Goal: Task Accomplishment & Management: Complete application form

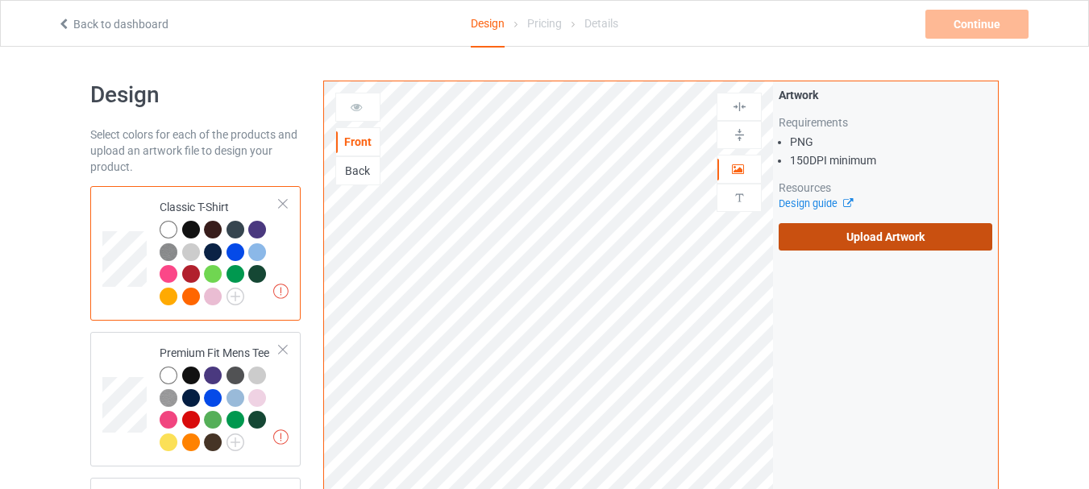
click at [900, 237] on label "Upload Artwork" at bounding box center [886, 236] width 214 height 27
click at [0, 0] on input "Upload Artwork" at bounding box center [0, 0] width 0 height 0
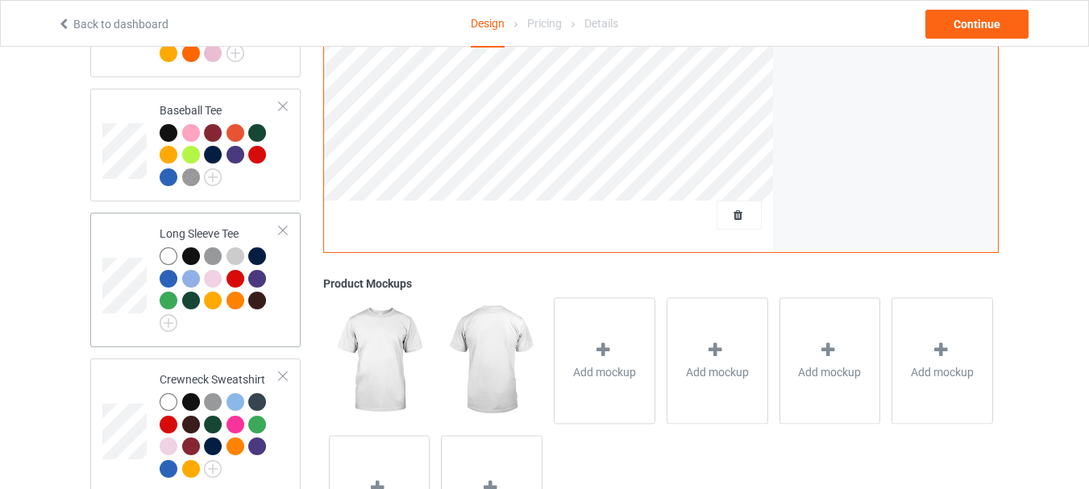
scroll to position [1072, 0]
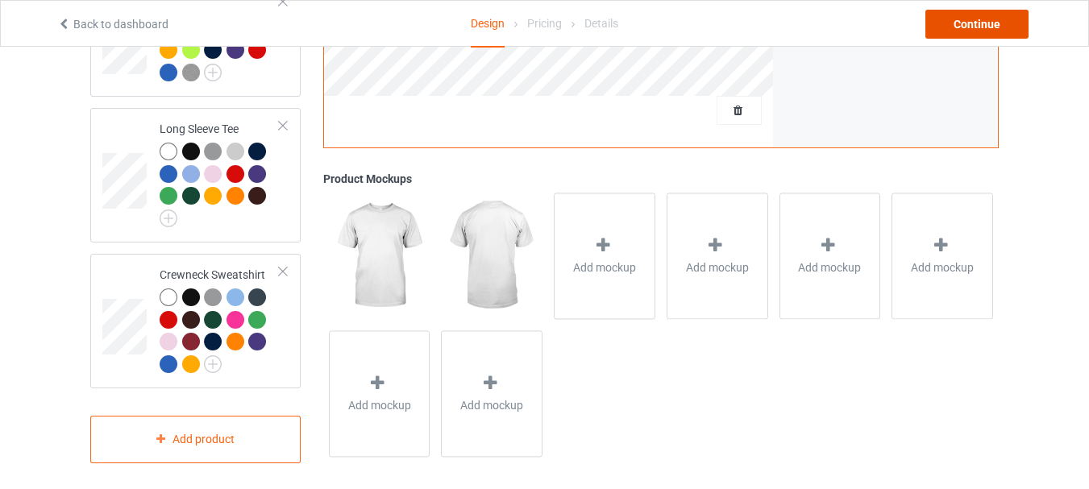
click at [971, 27] on div "Continue" at bounding box center [977, 24] width 103 height 29
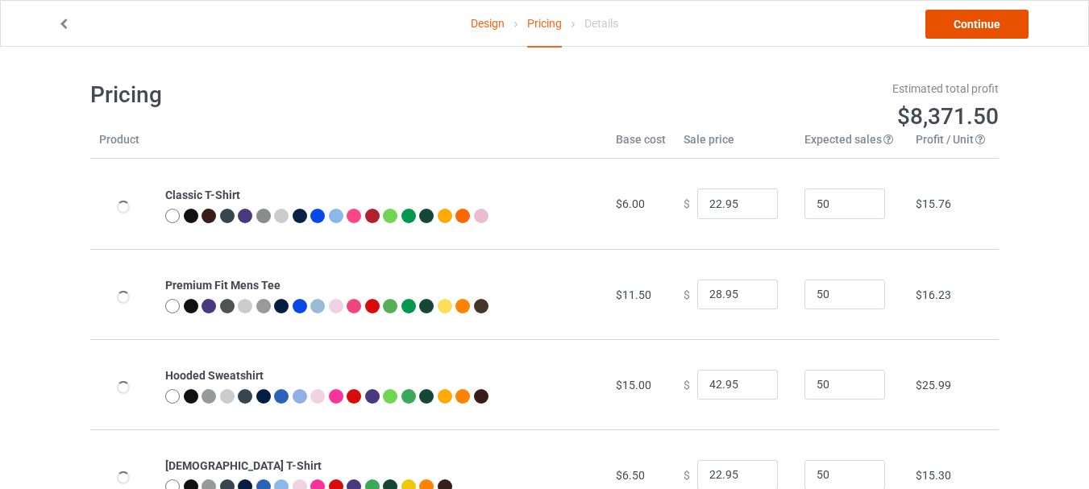
click at [963, 25] on link "Continue" at bounding box center [977, 24] width 103 height 29
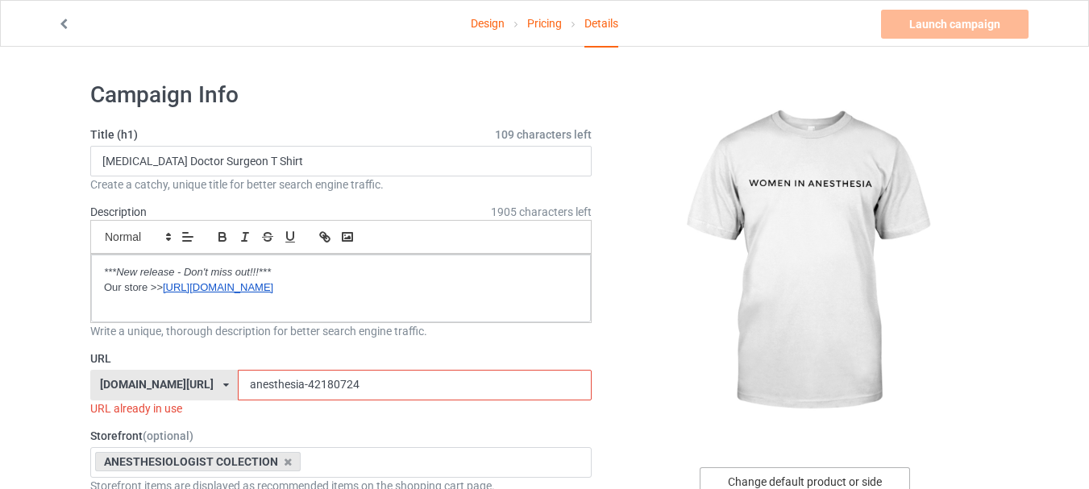
click at [790, 478] on div "Change default product or side" at bounding box center [805, 482] width 210 height 29
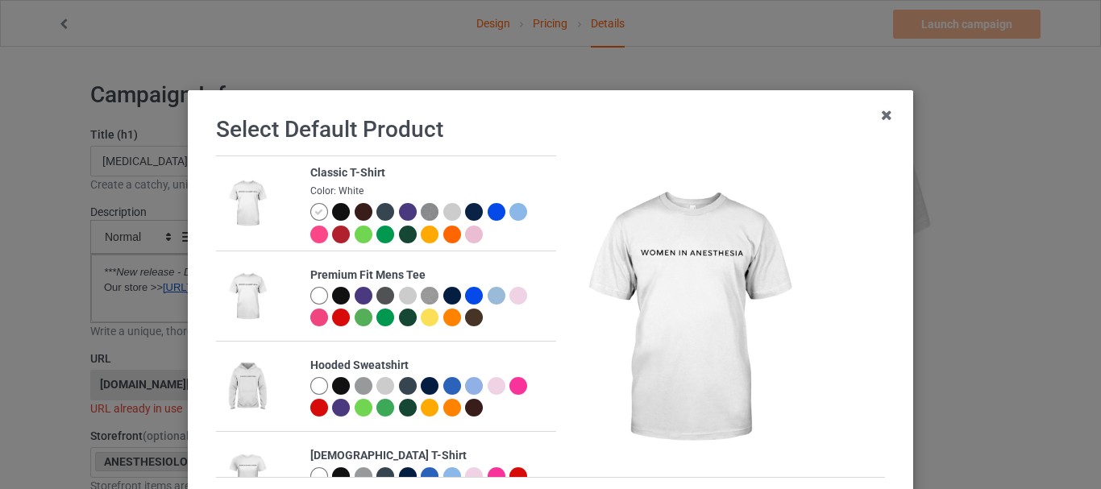
scroll to position [161, 0]
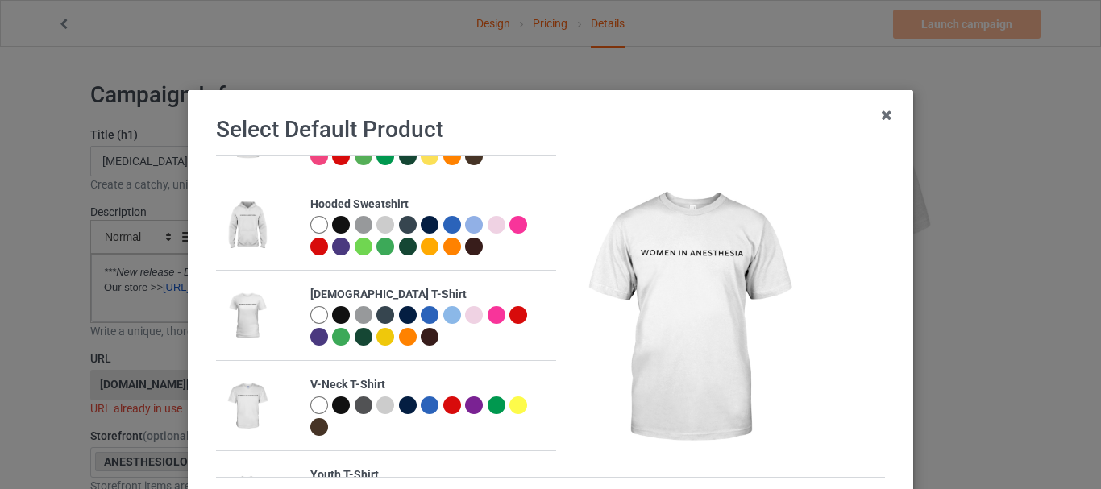
click at [310, 317] on div at bounding box center [319, 315] width 18 height 18
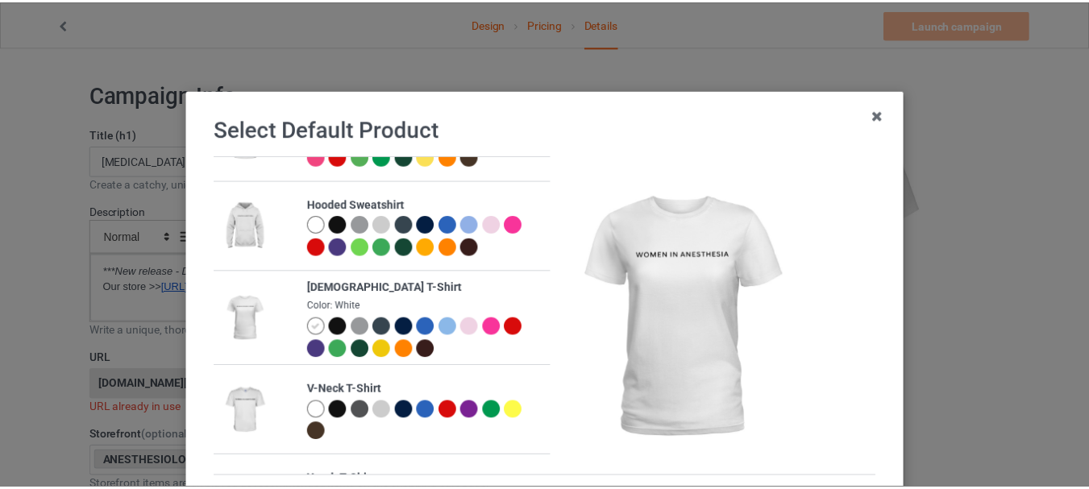
scroll to position [158, 0]
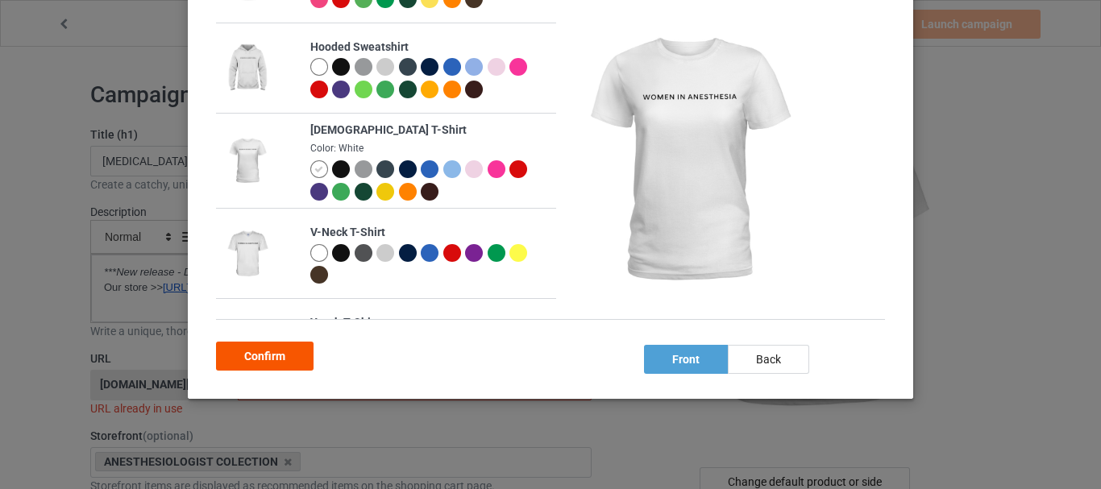
click at [291, 346] on div "Confirm" at bounding box center [265, 356] width 98 height 29
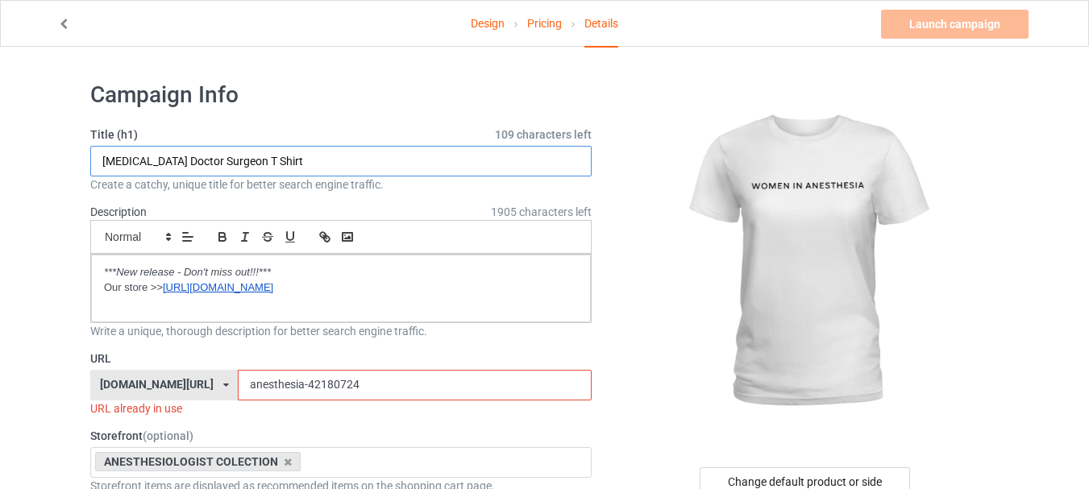
drag, startPoint x: 361, startPoint y: 169, endPoint x: 69, endPoint y: 160, distance: 292.0
click at [125, 161] on input "General Anesthesia Doctor Surgeon T Shirt" at bounding box center [341, 161] width 502 height 31
click at [198, 161] on input "General Anesthesia Doctor Surgeon T Shirt" at bounding box center [341, 161] width 502 height 31
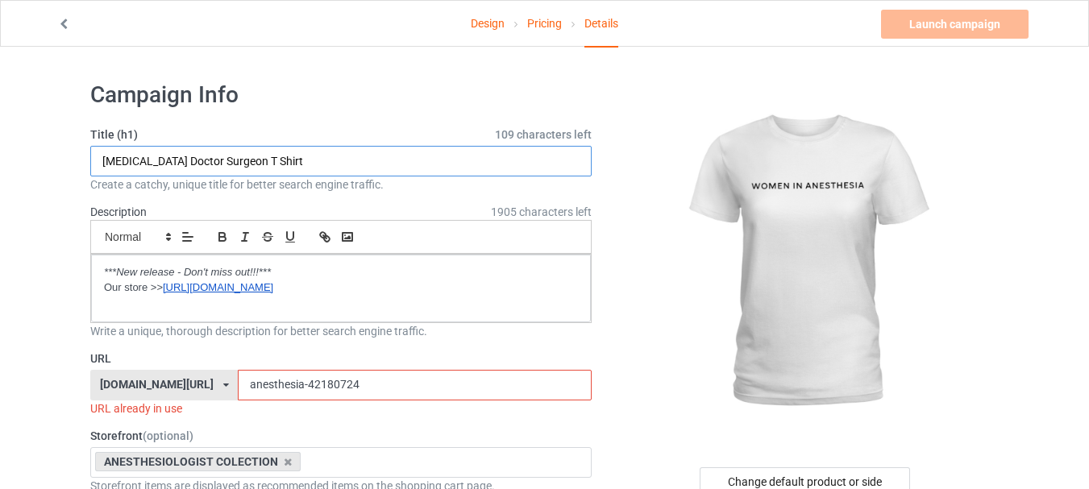
drag, startPoint x: 206, startPoint y: 163, endPoint x: 431, endPoint y: 163, distance: 225.8
click at [431, 163] on input "General Anesthesia Doctor Surgeon T Shirt" at bounding box center [341, 161] width 502 height 31
type input "General Anesthesia Women in Anesthesia cute cool"
click at [284, 386] on input "anesthesia-42180724" at bounding box center [414, 385] width 353 height 31
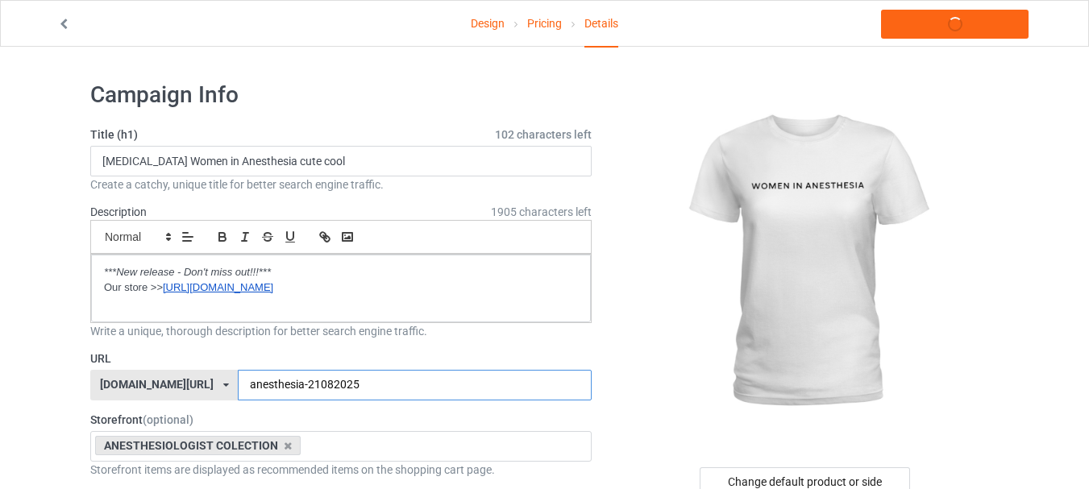
type input "anesthesia-21082025"
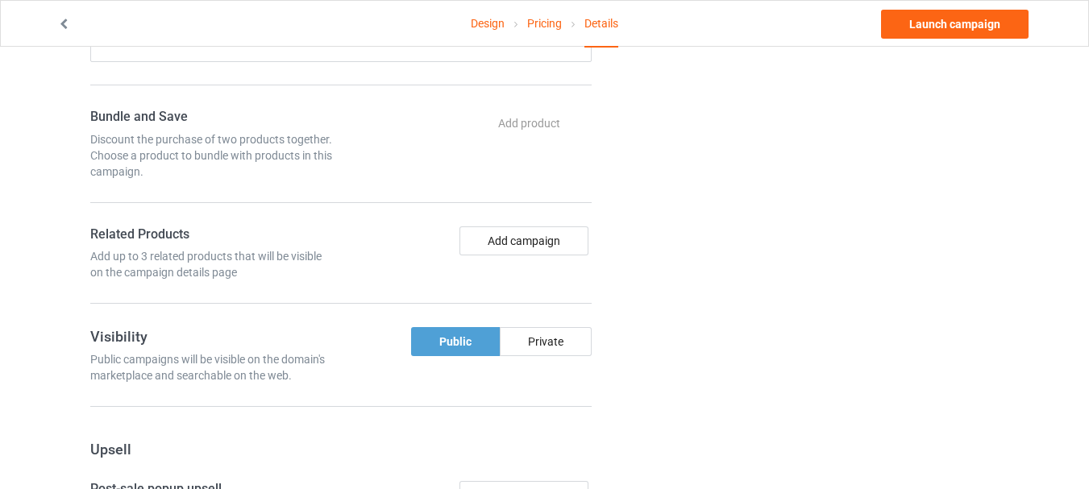
scroll to position [1210, 0]
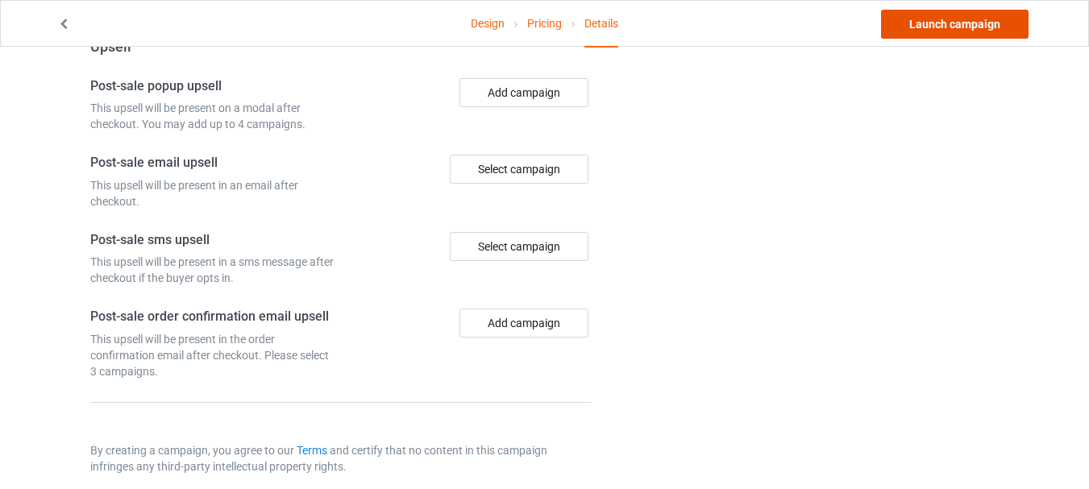
click at [909, 21] on link "Launch campaign" at bounding box center [955, 24] width 148 height 29
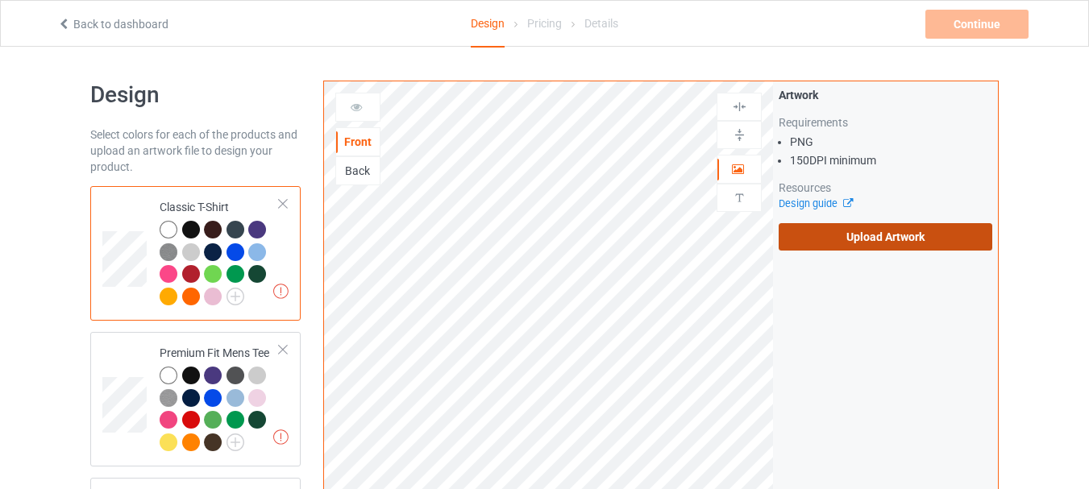
drag, startPoint x: 851, startPoint y: 234, endPoint x: 839, endPoint y: 235, distance: 12.2
click at [849, 235] on label "Upload Artwork" at bounding box center [886, 236] width 214 height 27
click at [893, 234] on label "Upload Artwork" at bounding box center [886, 236] width 214 height 27
click at [0, 0] on input "Upload Artwork" at bounding box center [0, 0] width 0 height 0
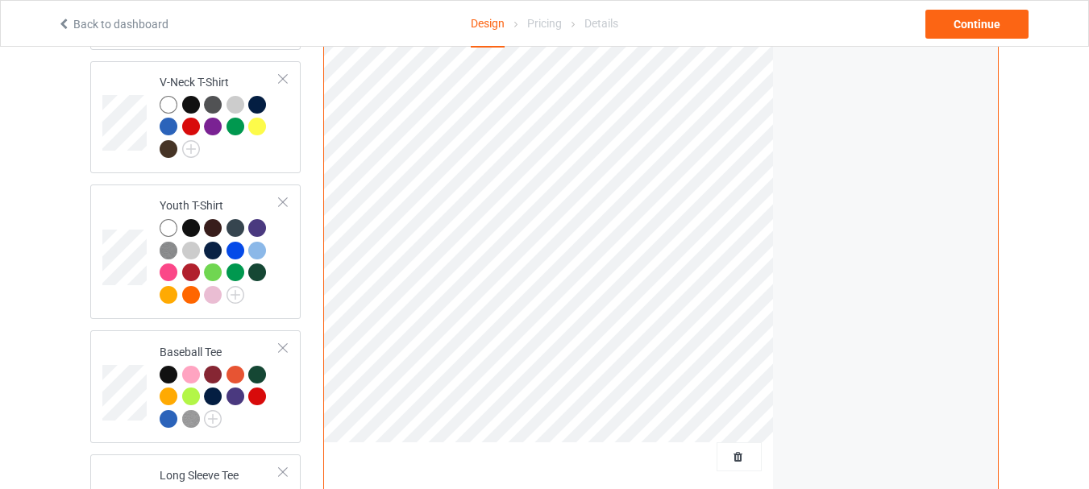
scroll to position [1048, 0]
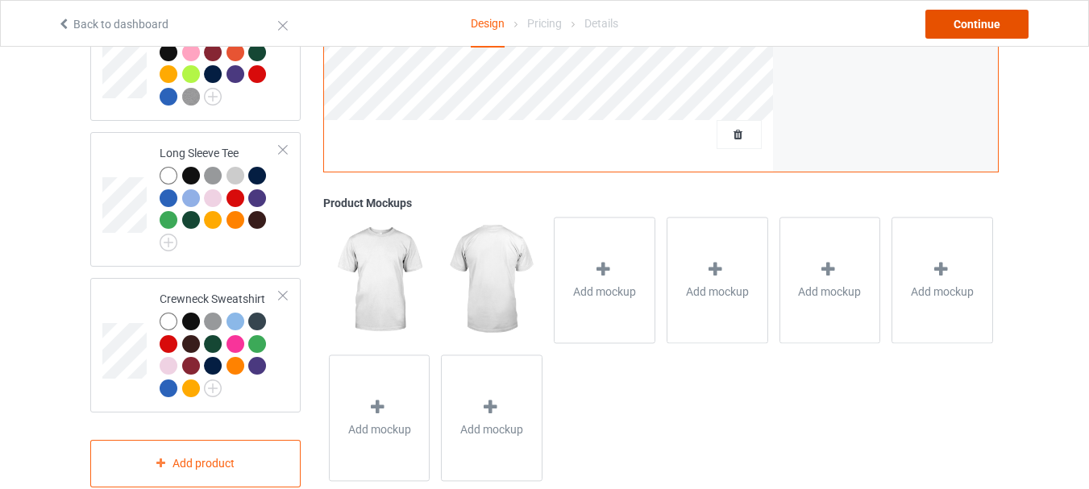
click at [966, 23] on div "Continue" at bounding box center [977, 24] width 103 height 29
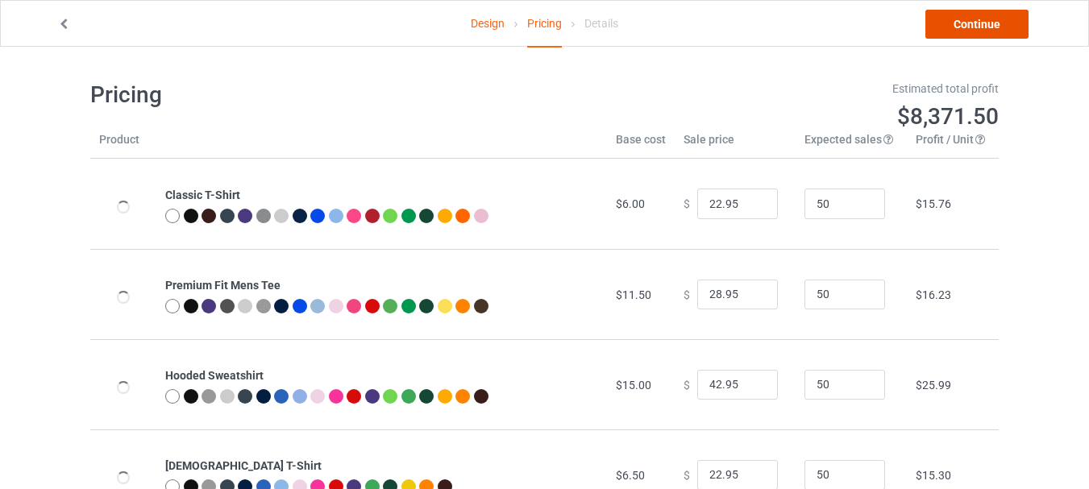
click at [985, 19] on link "Continue" at bounding box center [977, 24] width 103 height 29
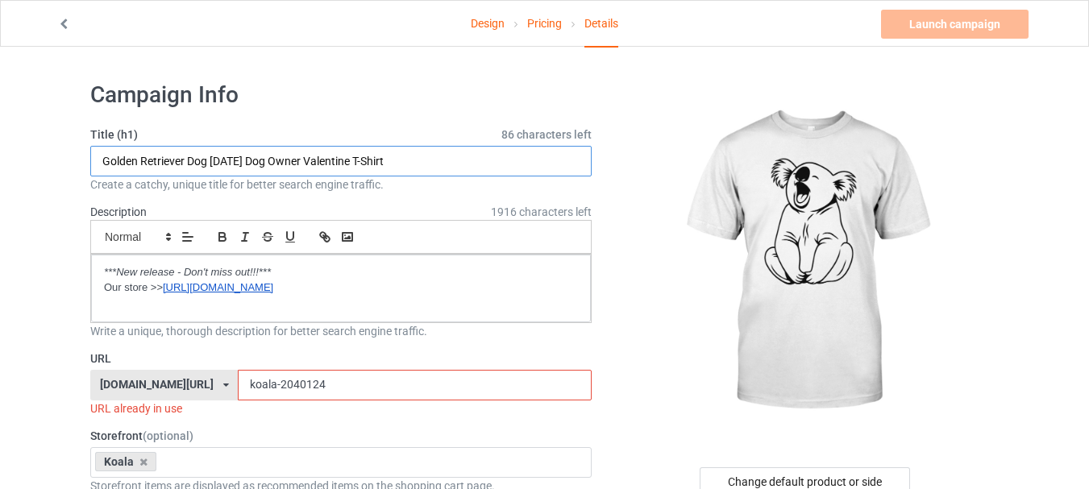
click at [160, 170] on input "Golden Retriever Dog [DATE] Dog Owner Valentine T-Shirt" at bounding box center [341, 161] width 502 height 31
type input "cute koala"
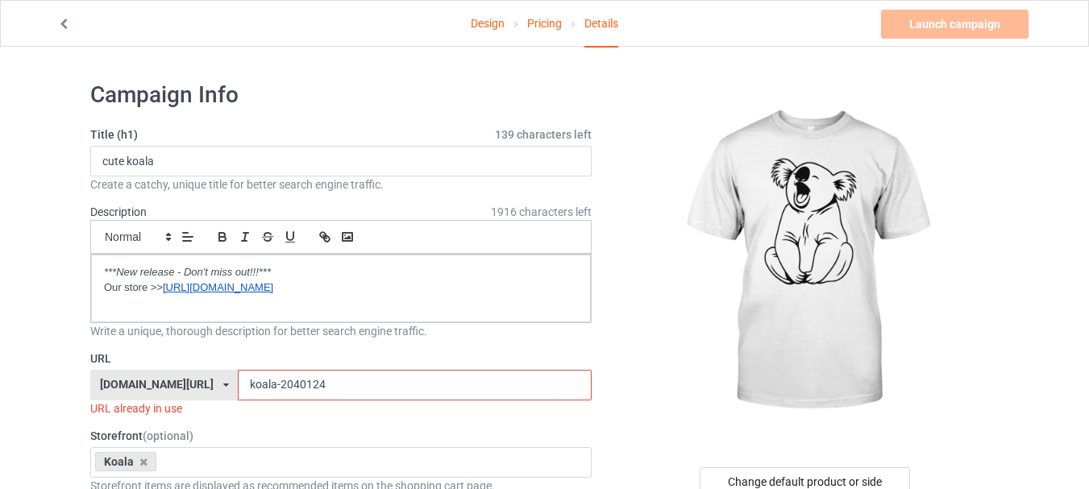
click at [259, 384] on input "koala-2040124" at bounding box center [414, 385] width 353 height 31
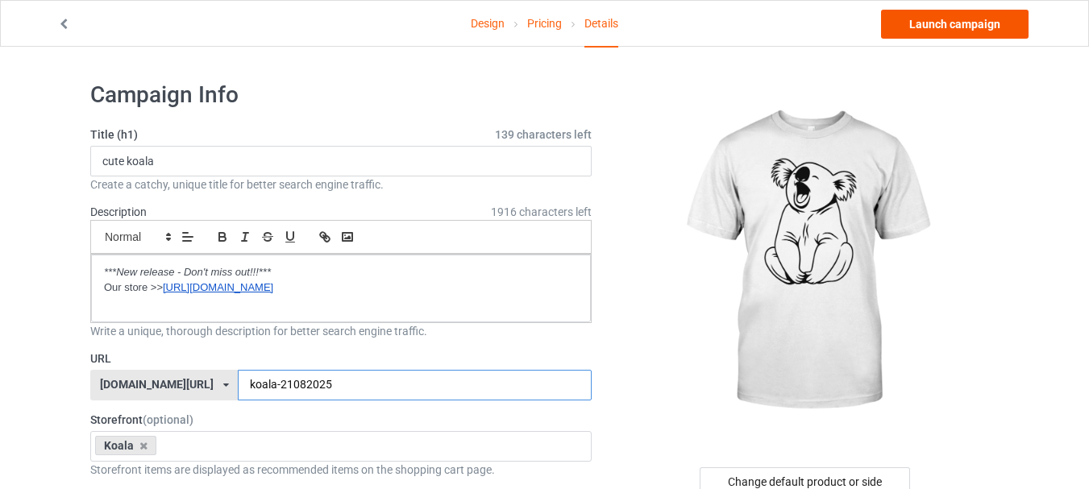
type input "koala-21082025"
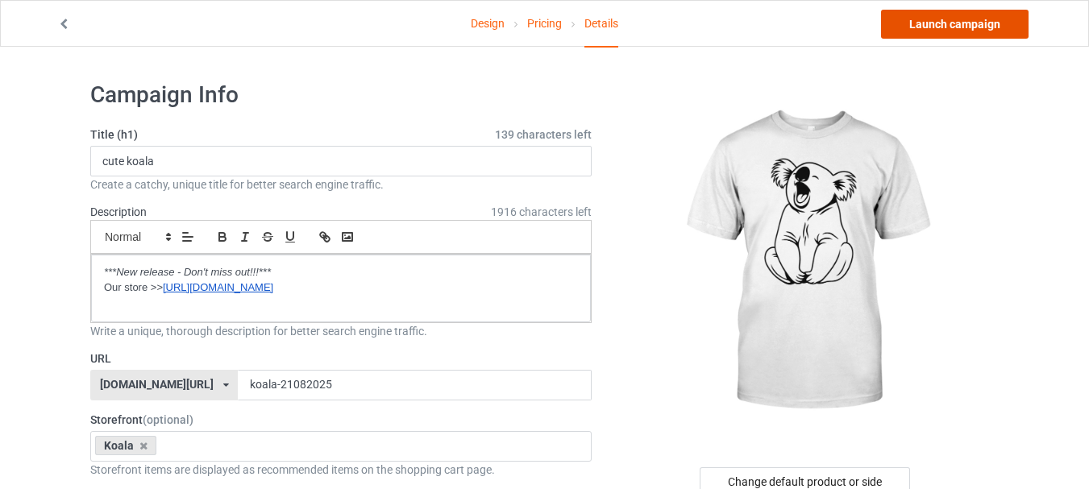
click at [947, 28] on link "Launch campaign" at bounding box center [955, 24] width 148 height 29
